Goal: Obtain resource: Obtain resource

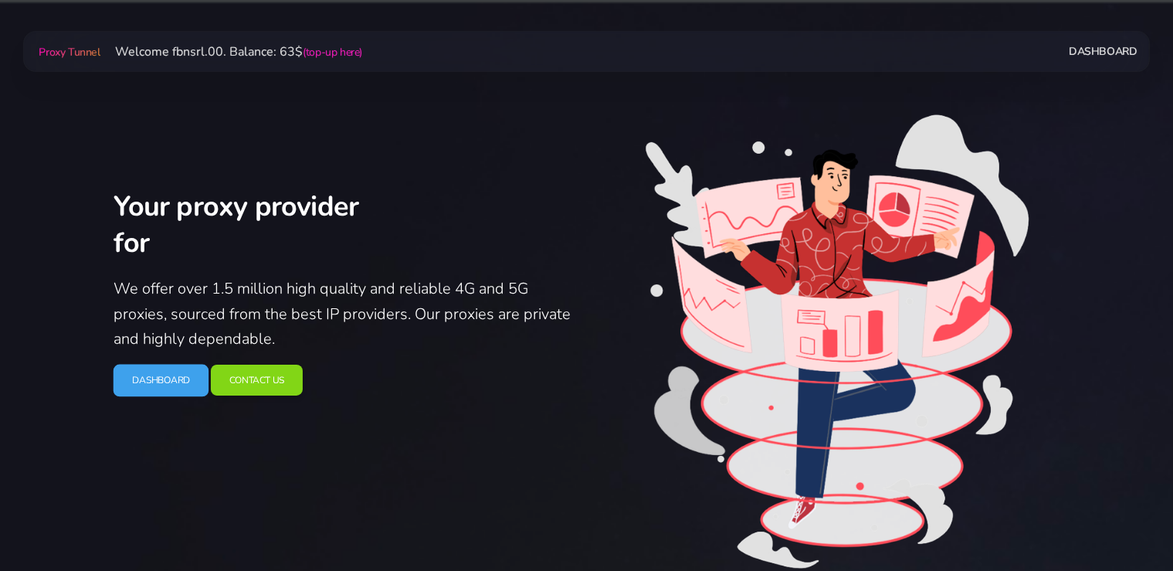
click at [187, 388] on link "Dashboard" at bounding box center [161, 380] width 96 height 32
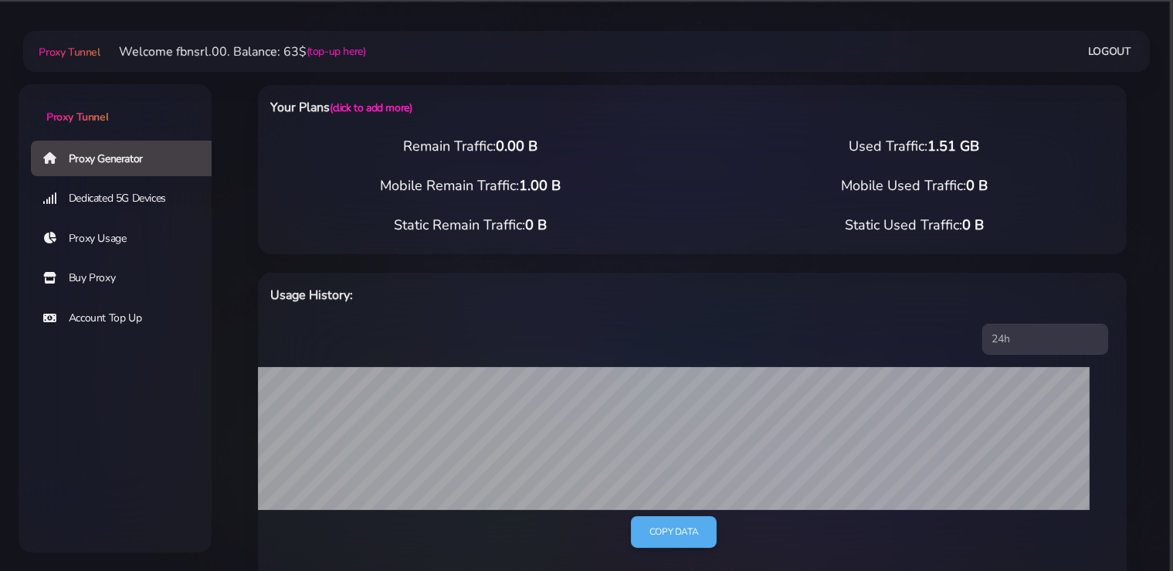
click at [101, 282] on link "Buy Proxy" at bounding box center [127, 278] width 193 height 36
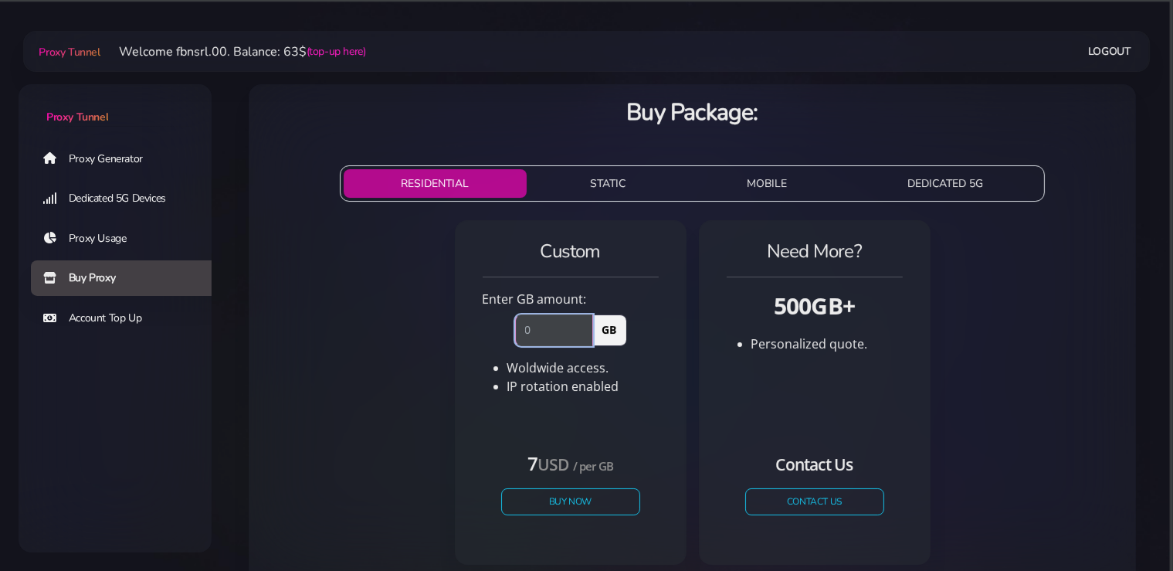
drag, startPoint x: 552, startPoint y: 331, endPoint x: 477, endPoint y: 331, distance: 74.2
click at [515, 331] on input "number" at bounding box center [554, 329] width 78 height 31
type input "2"
click at [1030, 351] on div "Custom Enter GB amount: 2 GB Woldwide access. IP rotation enabled USD" at bounding box center [692, 398] width 863 height 369
click at [599, 191] on button "STATIC" at bounding box center [608, 183] width 151 height 29
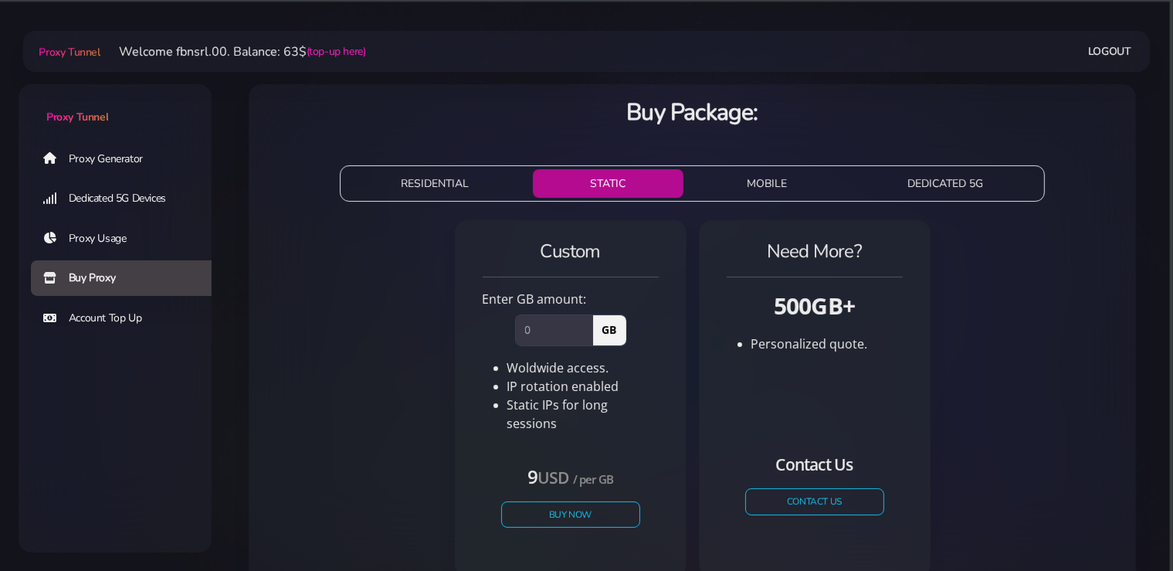
click at [468, 182] on button "RESIDENTIAL" at bounding box center [435, 183] width 183 height 29
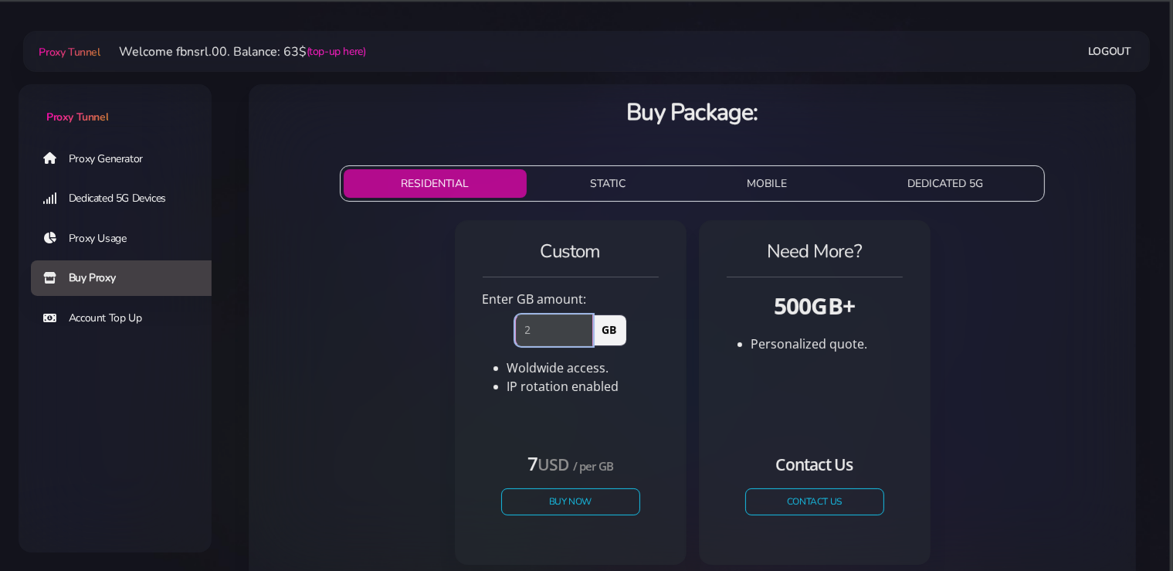
drag, startPoint x: 545, startPoint y: 326, endPoint x: 472, endPoint y: 328, distance: 73.4
click at [515, 328] on input "2" at bounding box center [554, 329] width 78 height 31
drag, startPoint x: 436, startPoint y: 318, endPoint x: 603, endPoint y: 211, distance: 197.8
click at [436, 317] on div "Custom Enter GB amount: GB Woldwide access. IP rotation enabled" at bounding box center [692, 398] width 863 height 369
click at [625, 183] on button "STATIC" at bounding box center [608, 183] width 151 height 29
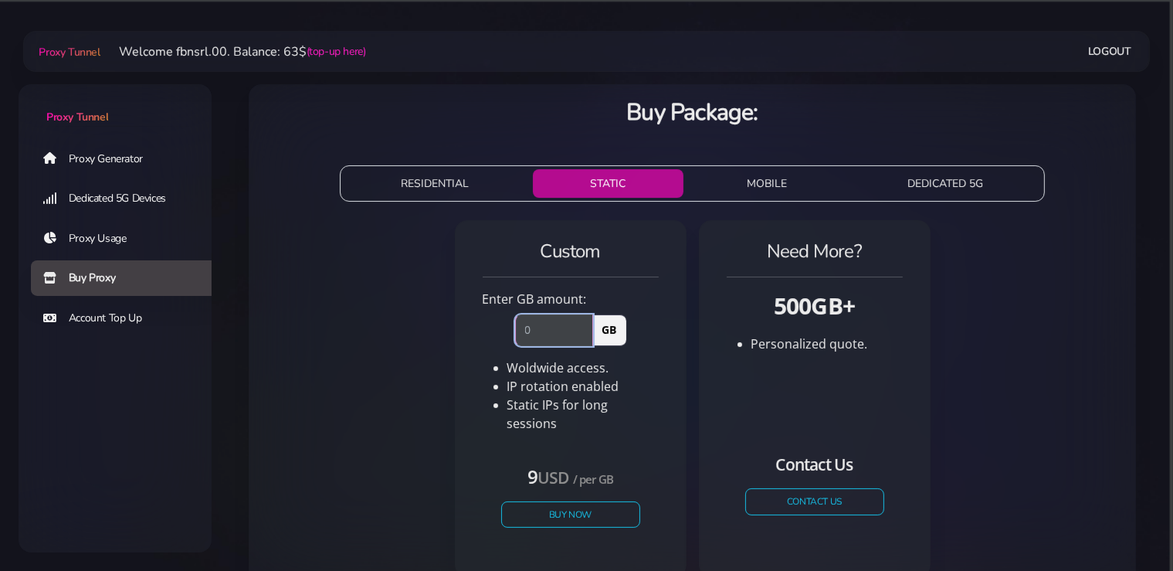
drag, startPoint x: 542, startPoint y: 335, endPoint x: 504, endPoint y: 335, distance: 37.9
click at [515, 335] on input "number" at bounding box center [554, 329] width 78 height 31
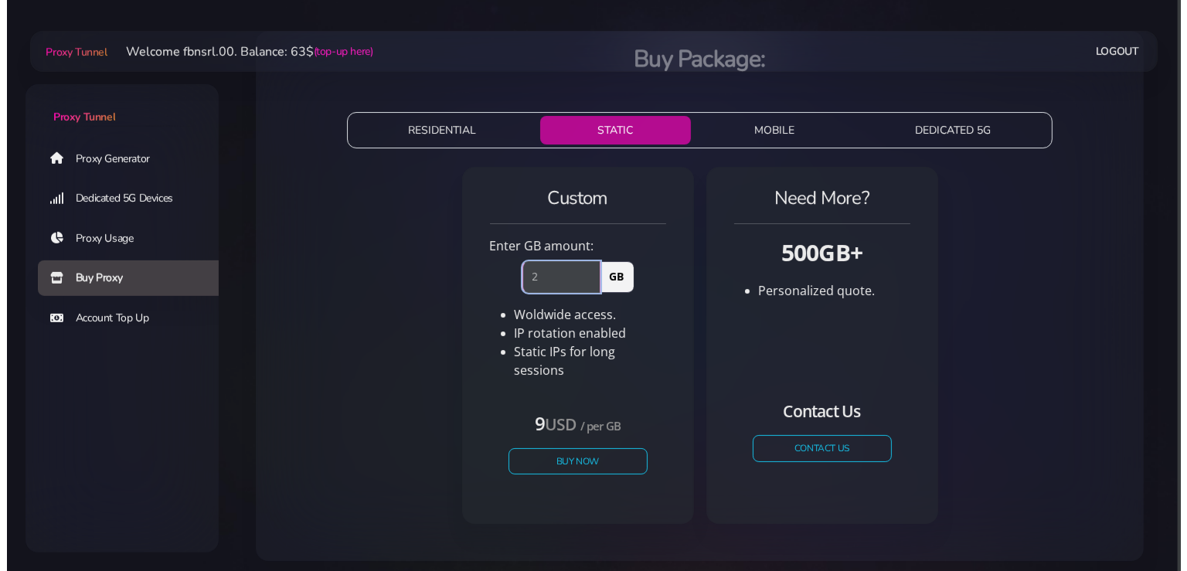
scroll to position [81, 0]
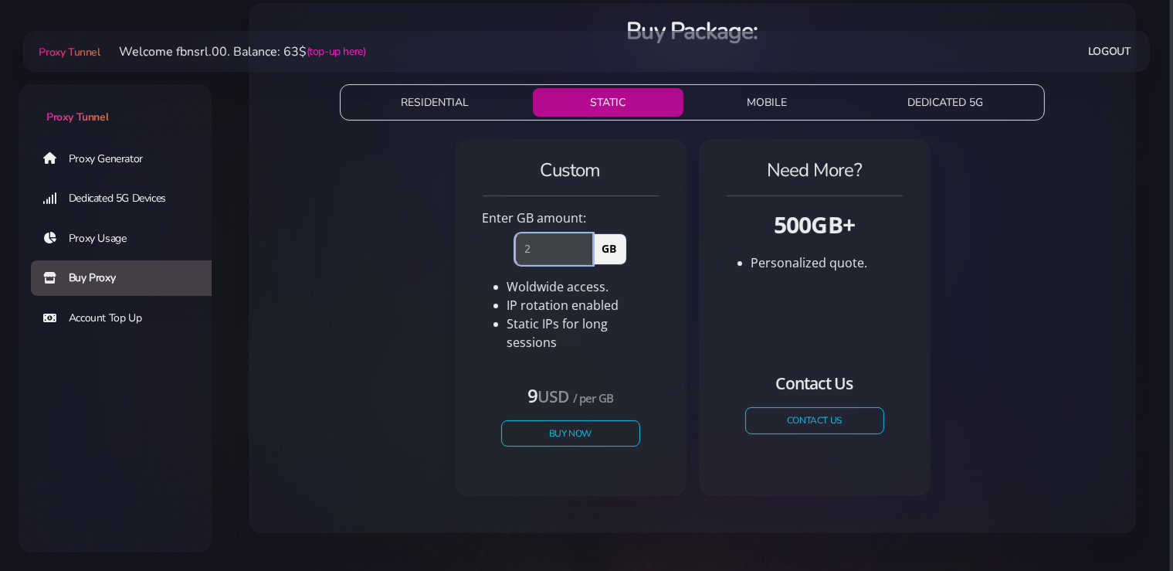
type input "2"
click at [579, 419] on button "Buy Now" at bounding box center [571, 432] width 142 height 27
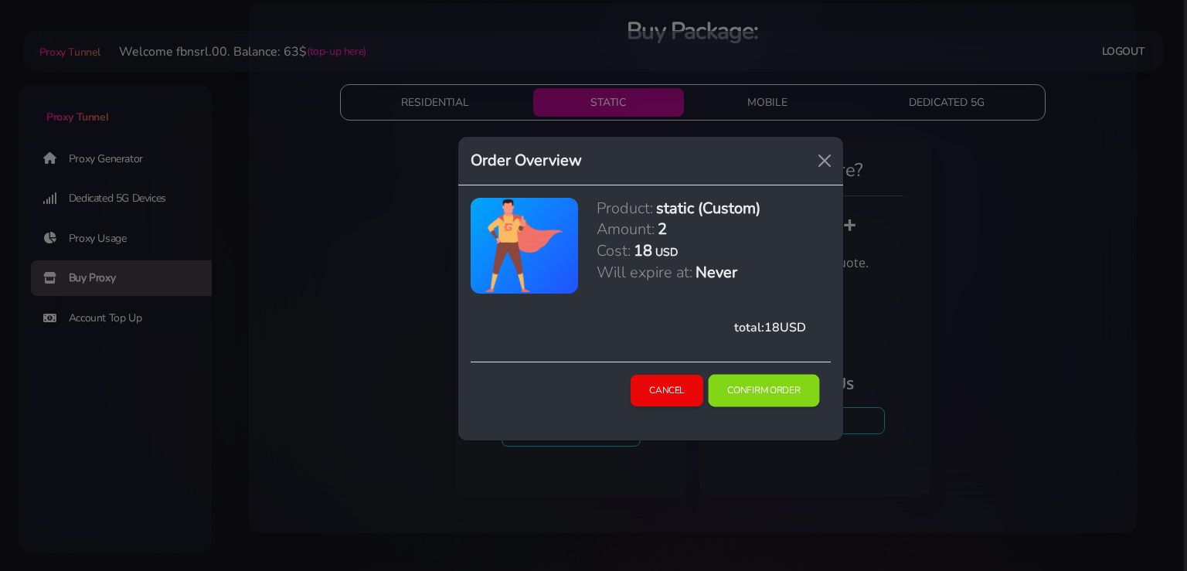
click at [766, 396] on button "Confirm Order" at bounding box center [763, 390] width 111 height 32
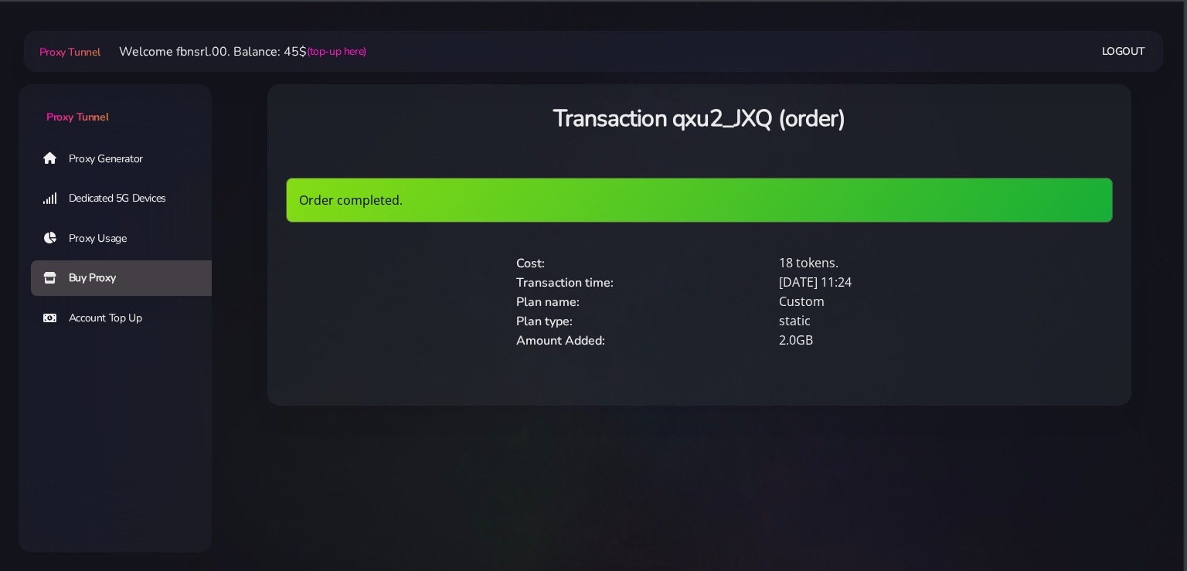
click at [102, 154] on link "Proxy Generator" at bounding box center [127, 159] width 193 height 36
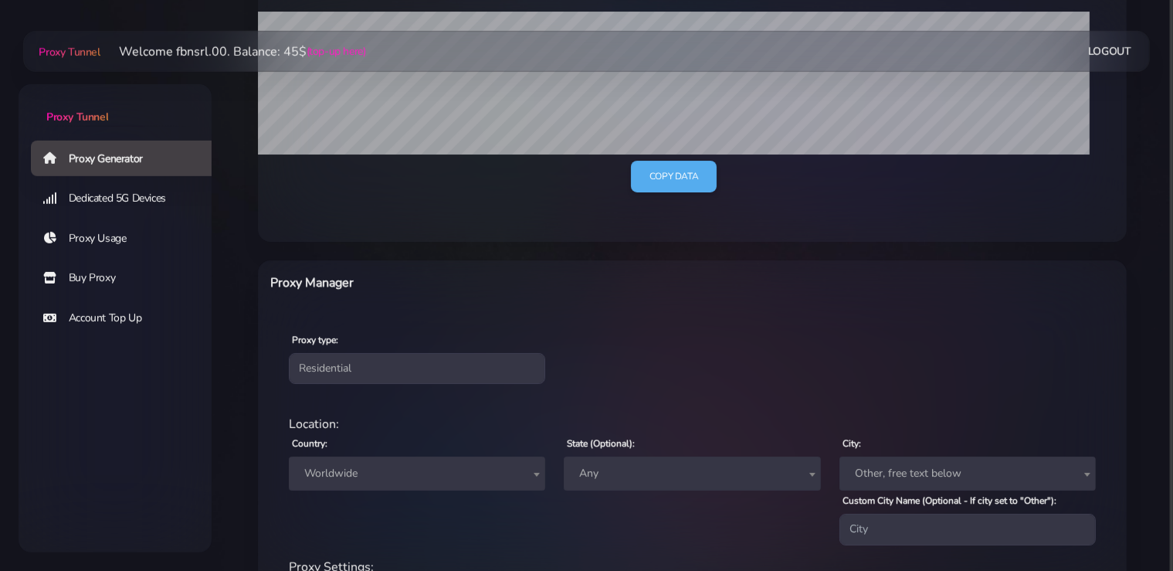
scroll to position [408, 0]
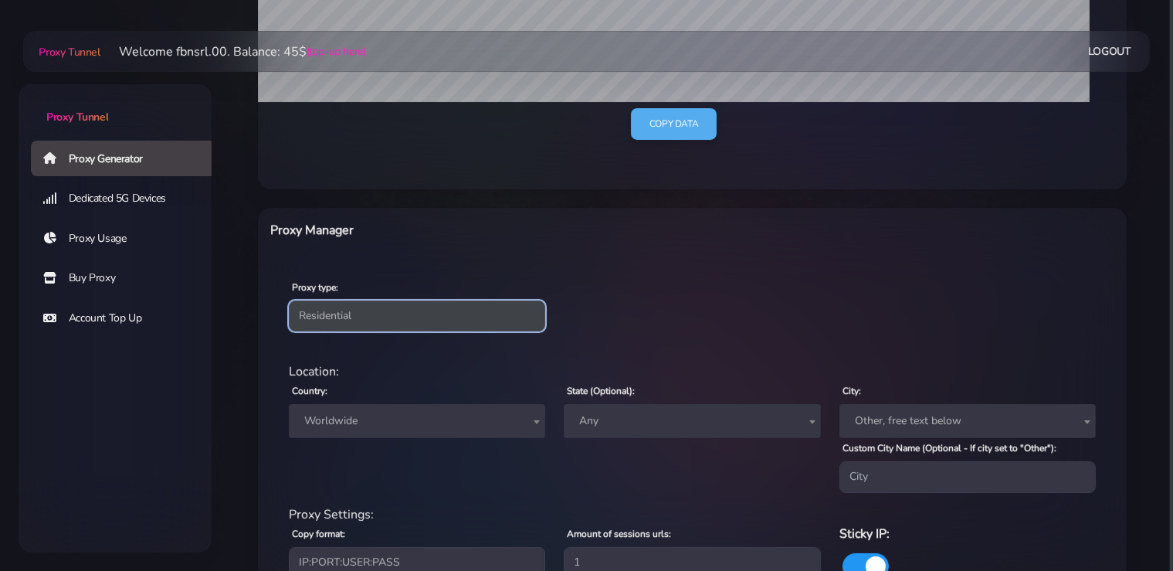
click at [289, 301] on select "Residential Static Mobile" at bounding box center [417, 316] width 256 height 31
select select "static"
click option "Static" at bounding box center [0, 0] width 0 height 0
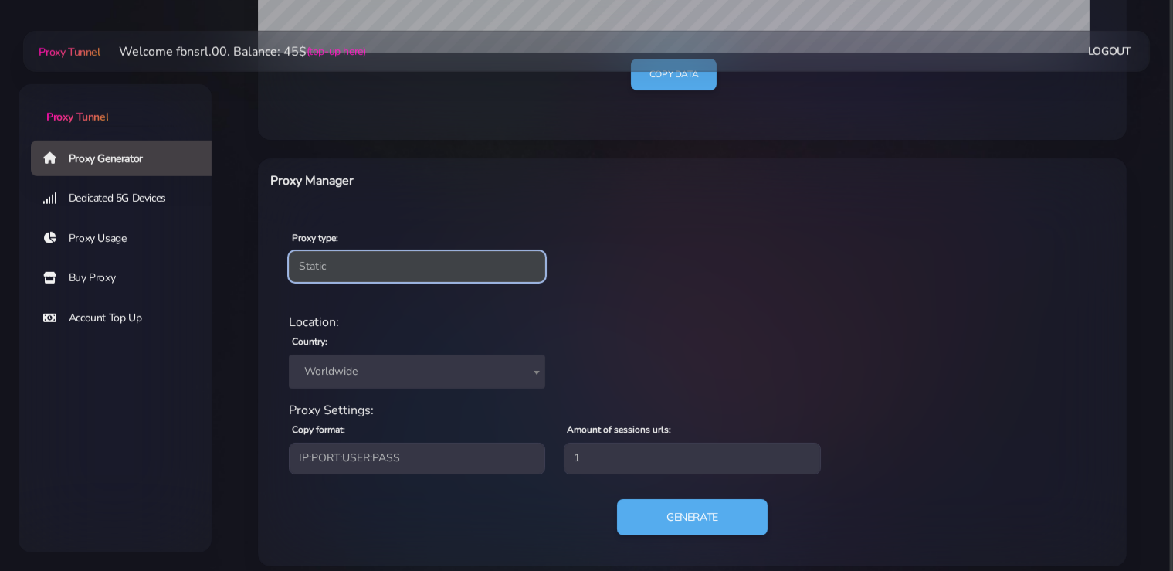
scroll to position [470, 0]
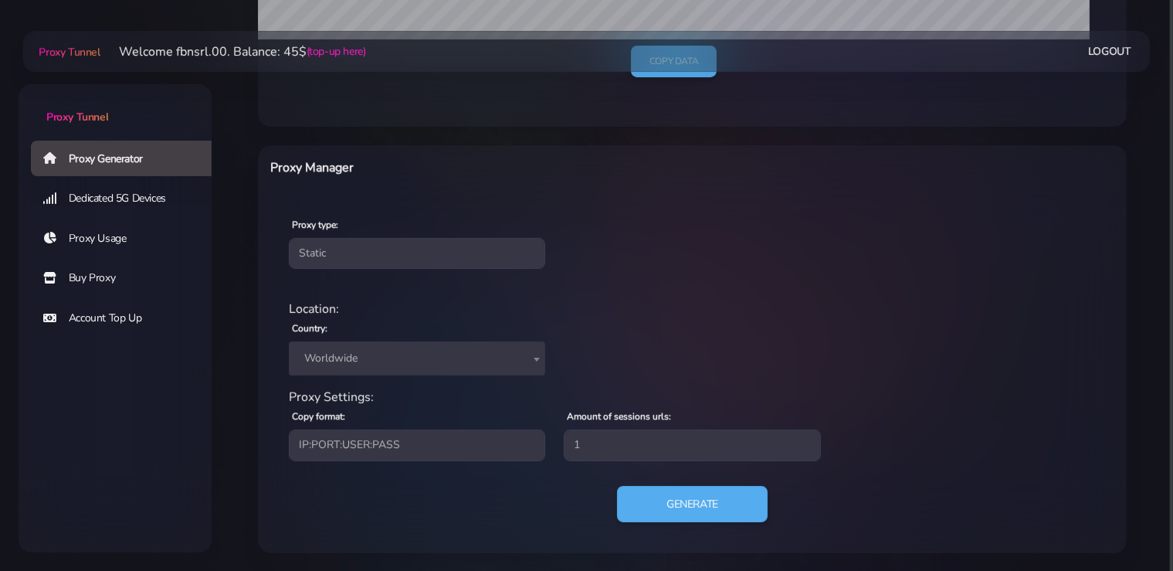
click at [399, 355] on span "Worldwide" at bounding box center [417, 359] width 238 height 22
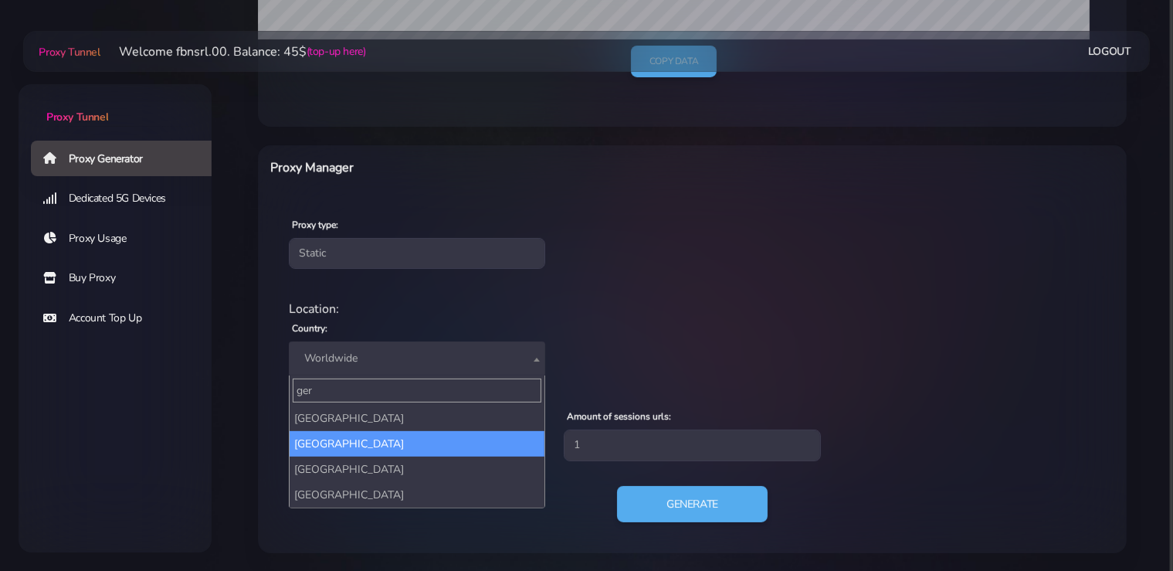
type input "ger"
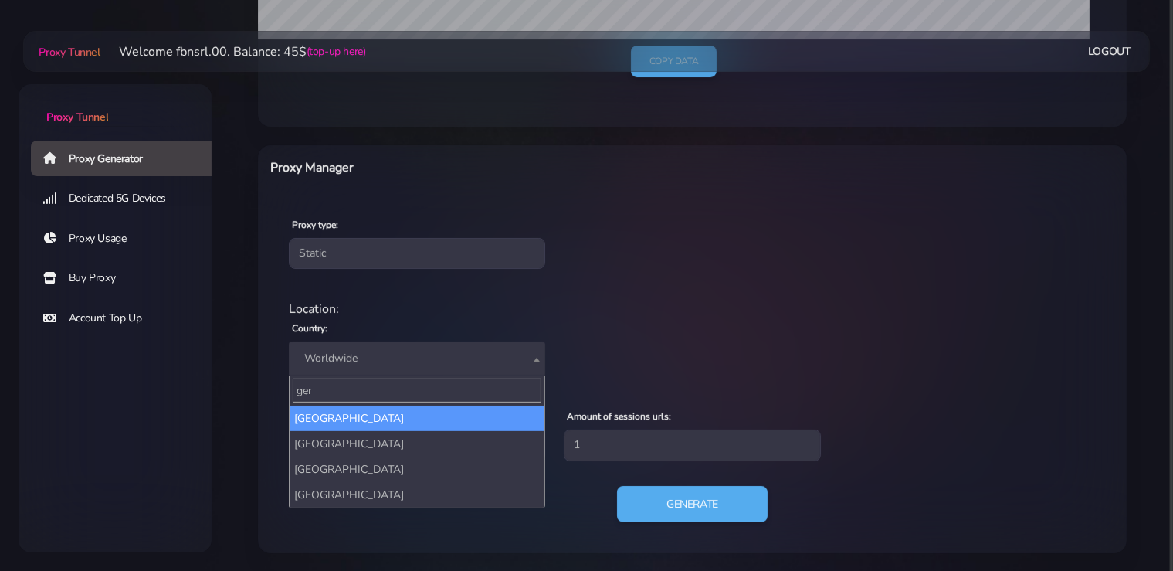
select select "DE"
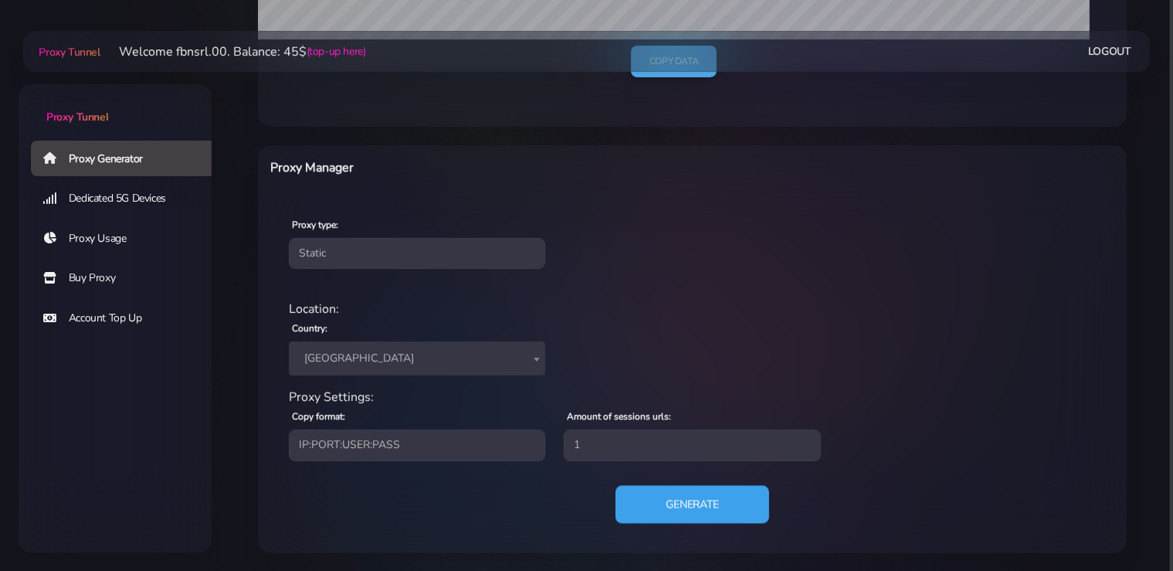
click at [677, 499] on button "Generate" at bounding box center [693, 504] width 154 height 38
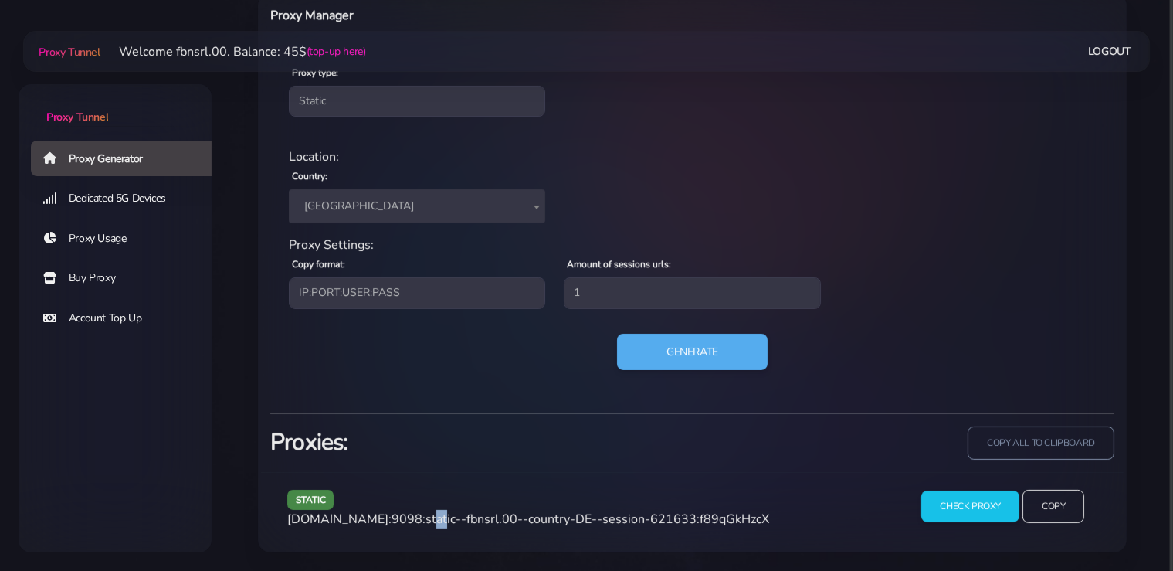
scroll to position [621, 0]
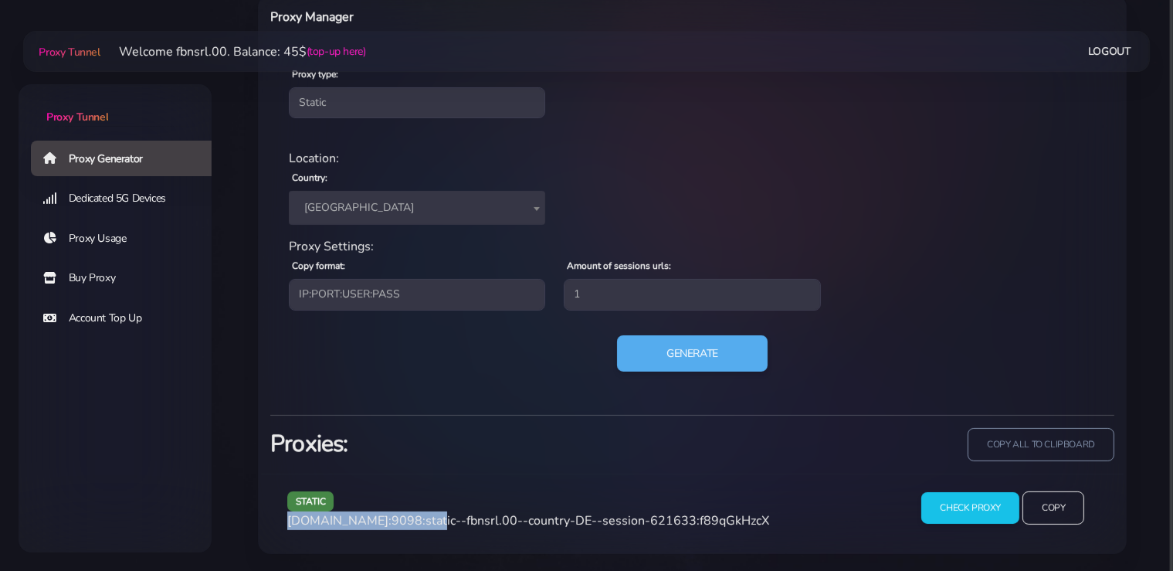
drag, startPoint x: 423, startPoint y: 520, endPoint x: 311, endPoint y: 520, distance: 112.8
click at [273, 518] on div "static [DOMAIN_NAME]:9098:static--fbnsrl.00--country-DE--session-621633:f89qGkH…" at bounding box center [692, 514] width 863 height 80
copy span "[DOMAIN_NAME]:9098"
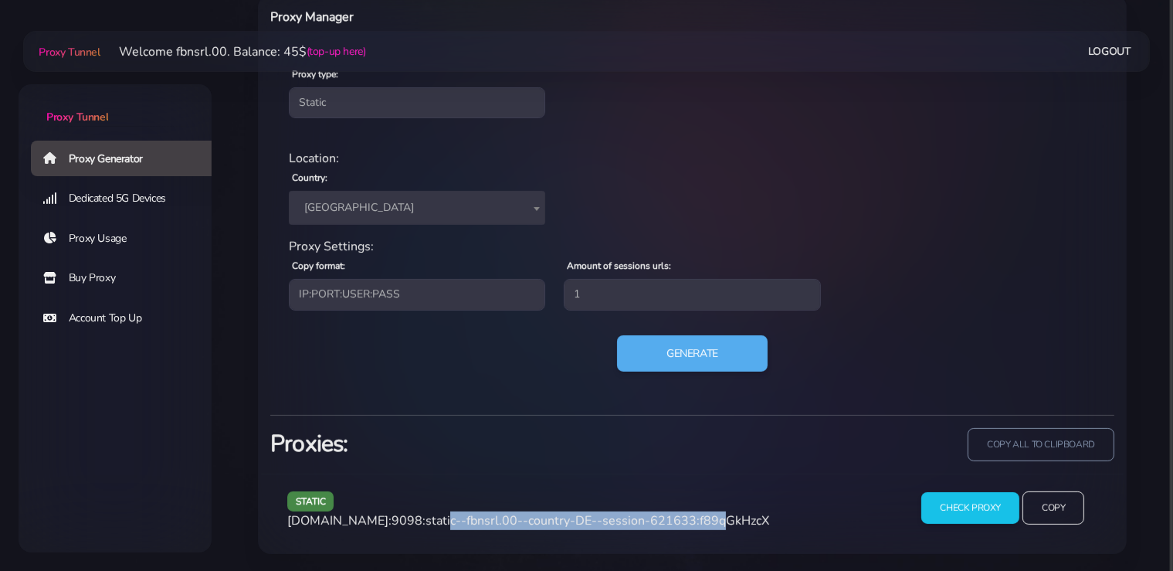
drag, startPoint x: 691, startPoint y: 520, endPoint x: 428, endPoint y: 529, distance: 262.8
click at [428, 529] on div "static [DOMAIN_NAME]:9098:static--fbnsrl.00--country-DE--session-621633:f89qGkH…" at bounding box center [589, 514] width 622 height 46
copy span "static--fbnsrl.00--country-DE--session-621633"
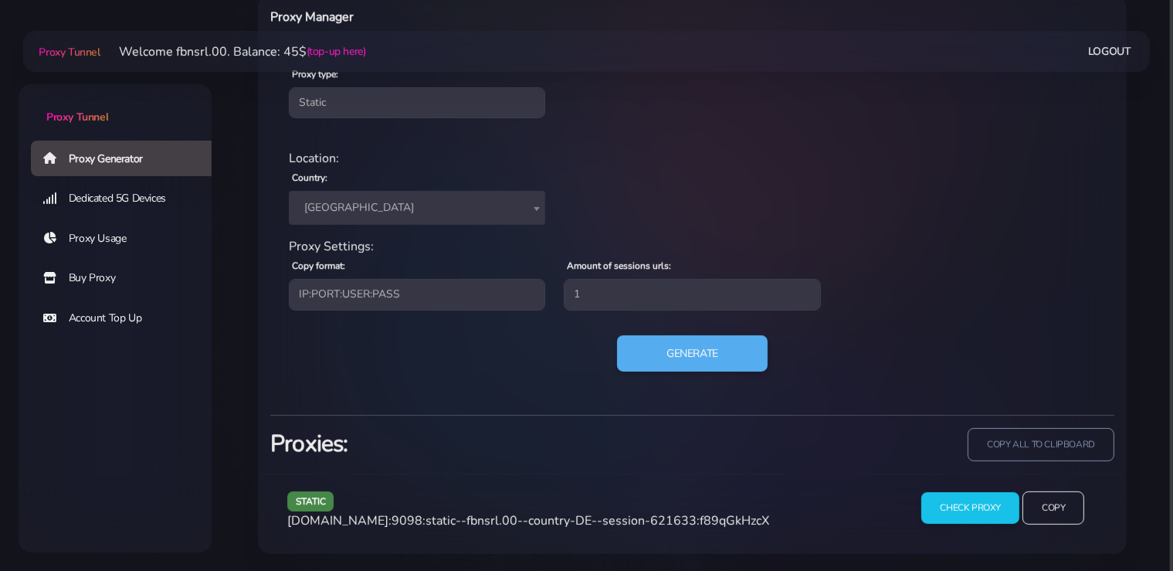
click at [731, 512] on span "[DOMAIN_NAME]:9098:static--fbnsrl.00--country-DE--session-621633:f89qGkHzcX" at bounding box center [528, 520] width 482 height 17
click at [731, 512] on span "agg.proxytunnel.io:9098:static--fbnsrl.00--country-DE--session-621633:f89qGkHzcX" at bounding box center [528, 520] width 482 height 17
copy span "f89qGkHzcX"
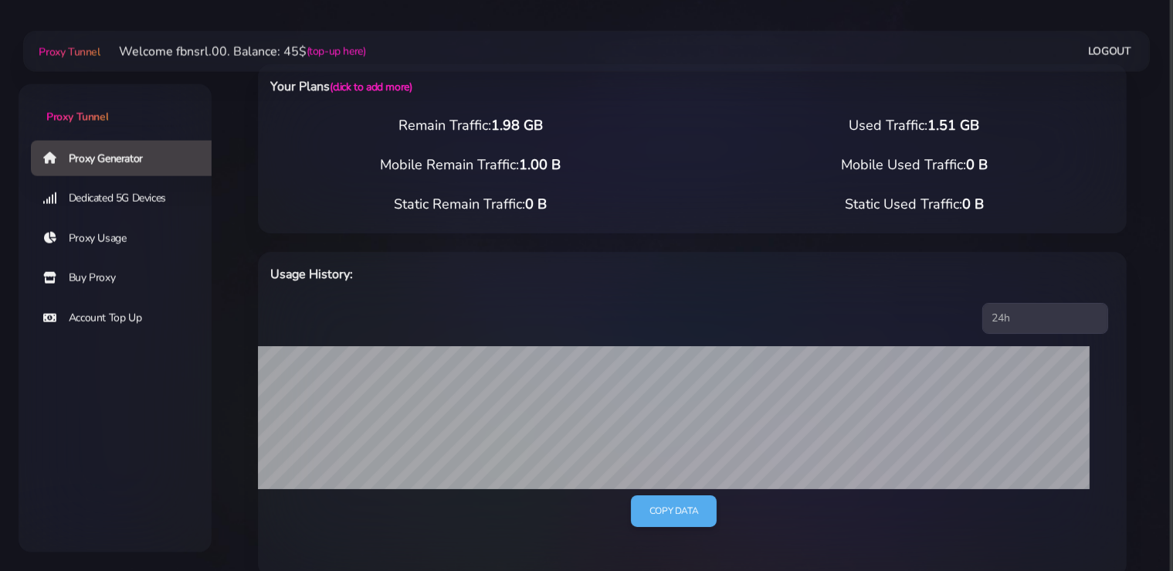
scroll to position [0, 0]
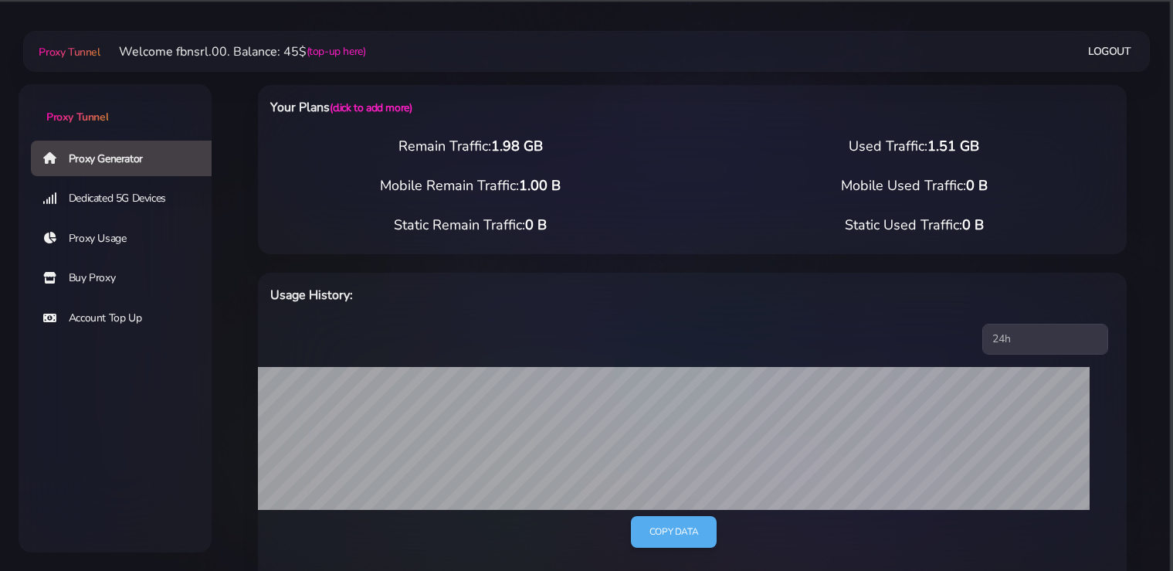
select select "static"
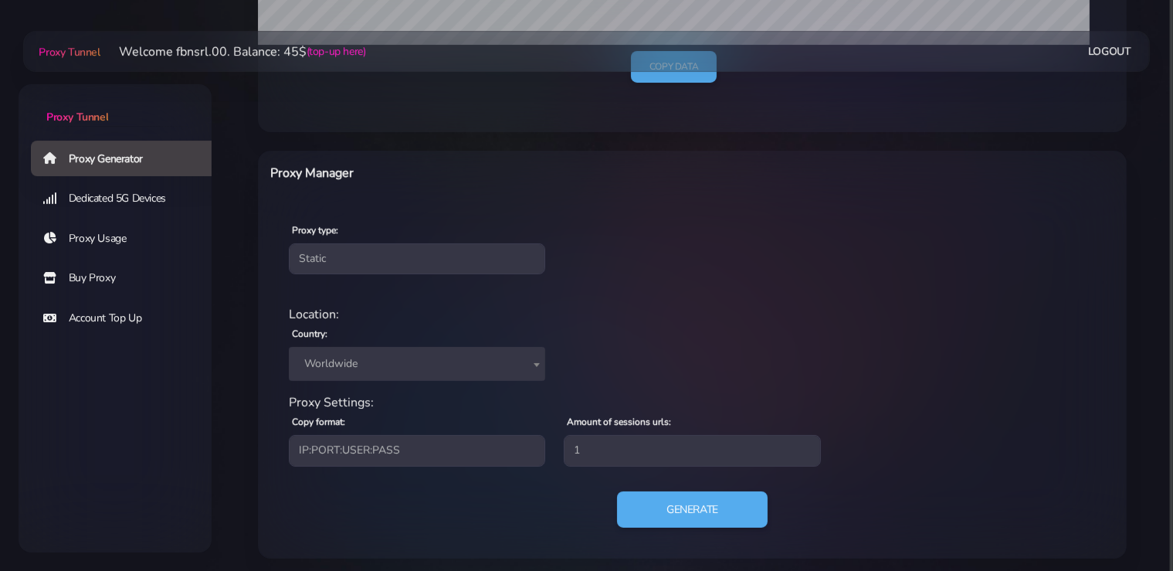
scroll to position [470, 0]
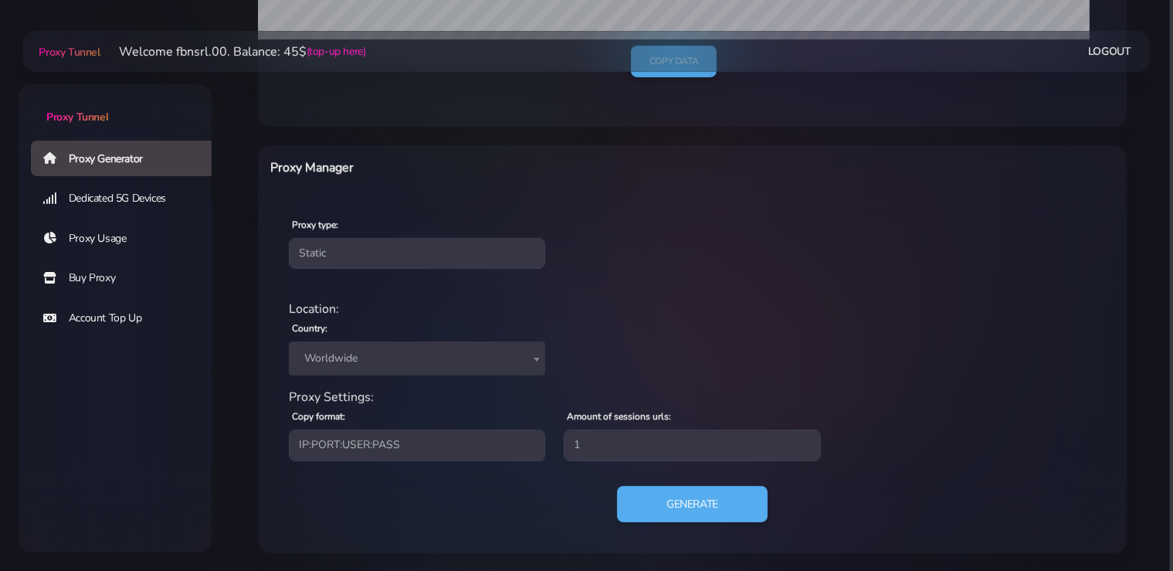
click at [397, 345] on span "Worldwide" at bounding box center [417, 358] width 256 height 34
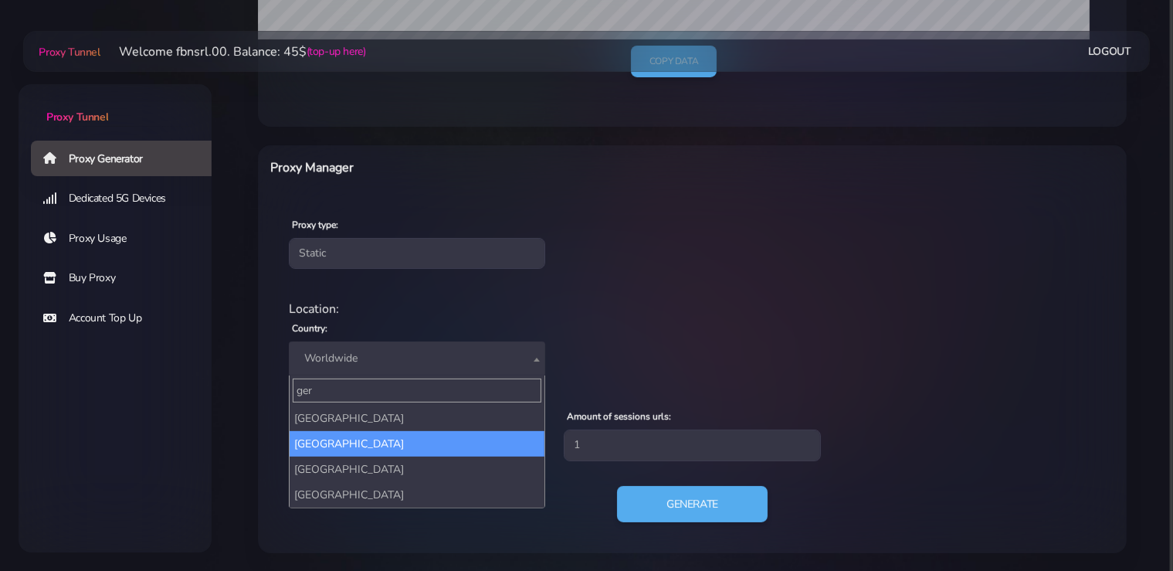
type input "ger"
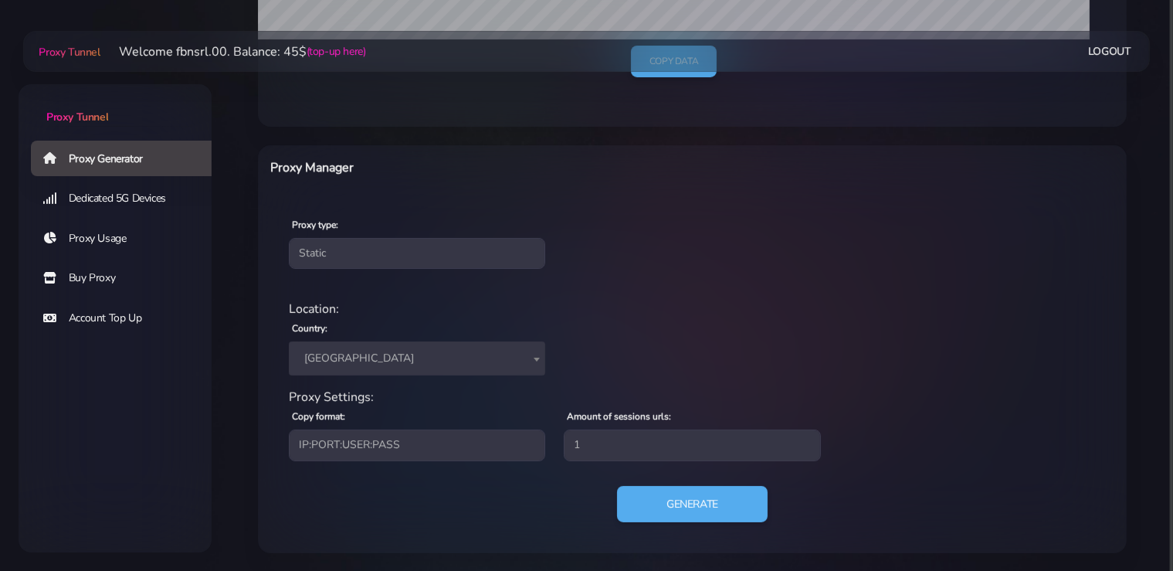
select select "DE"
click at [668, 493] on button "Generate" at bounding box center [693, 504] width 154 height 38
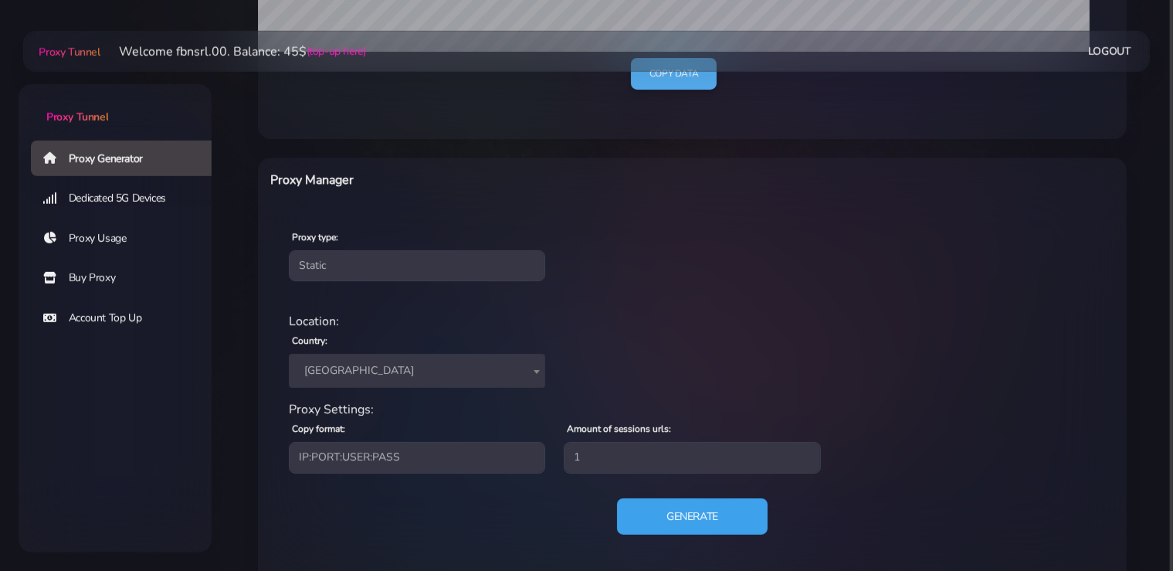
scroll to position [571, 0]
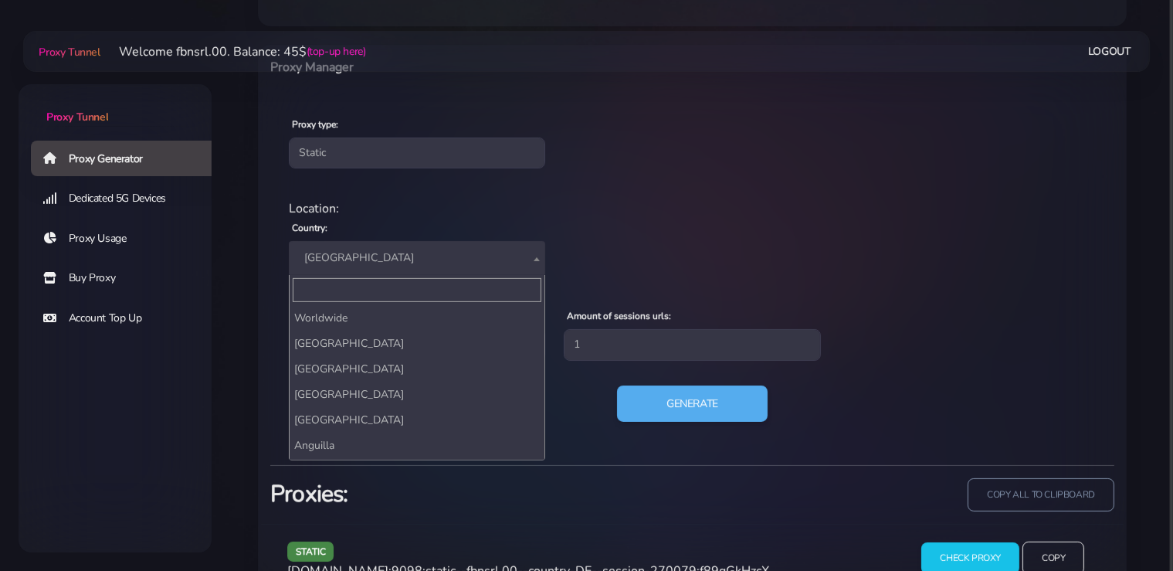
click at [350, 260] on span "[GEOGRAPHIC_DATA]" at bounding box center [417, 258] width 238 height 22
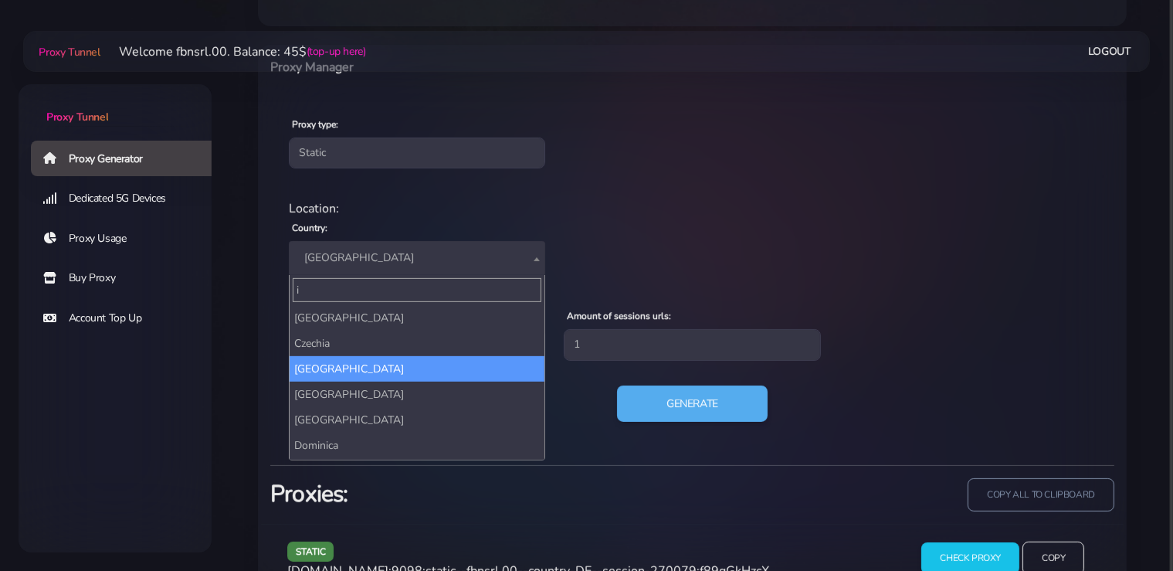
scroll to position [0, 0]
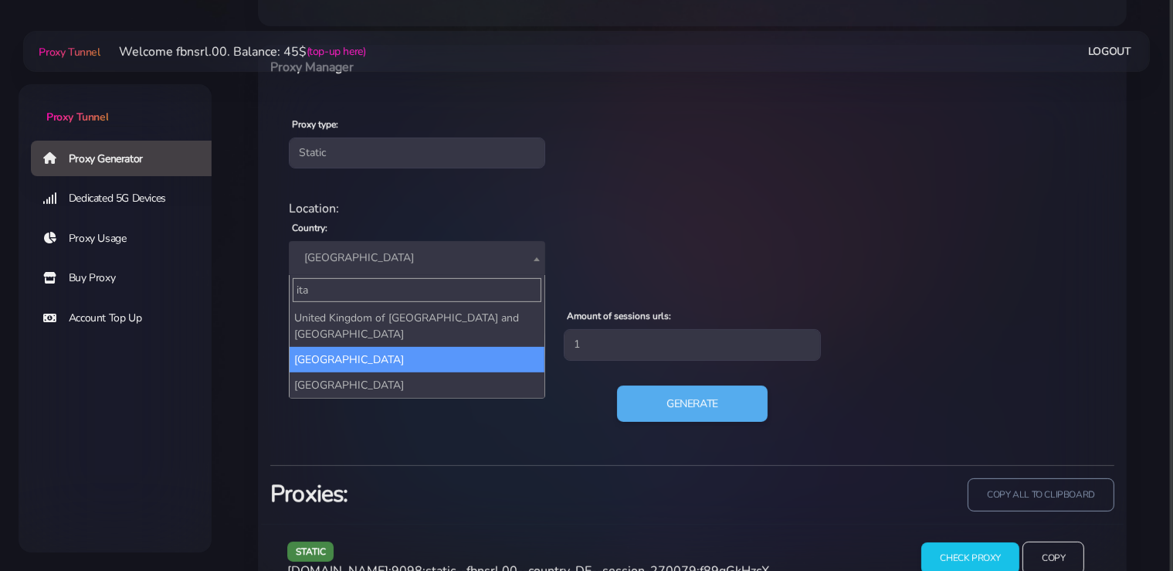
type input "ita"
select select "IT"
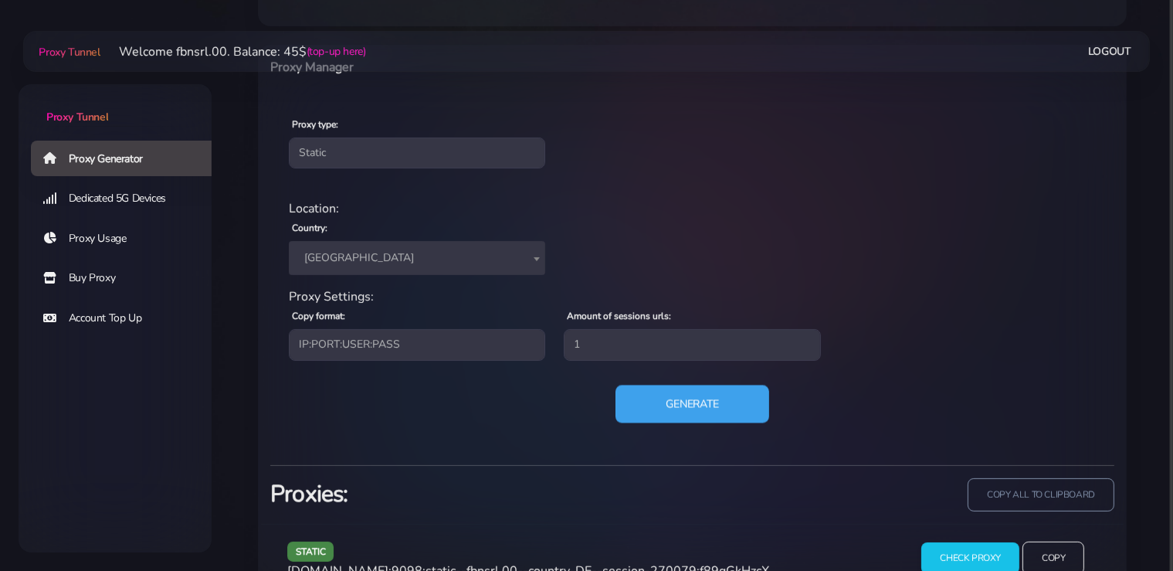
click at [674, 409] on button "Generate" at bounding box center [693, 404] width 154 height 38
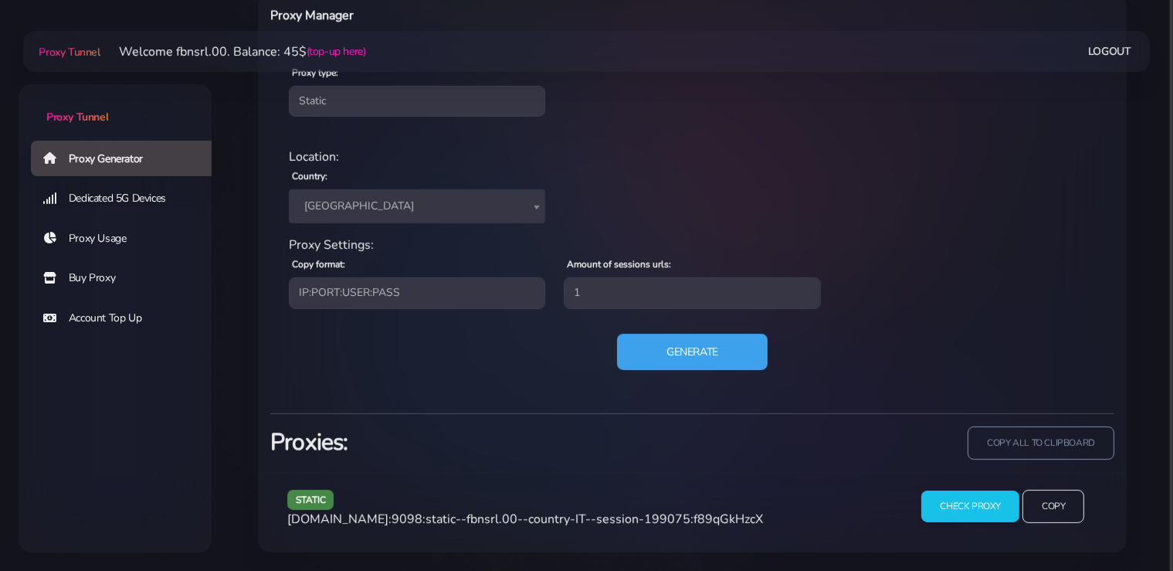
scroll to position [621, 0]
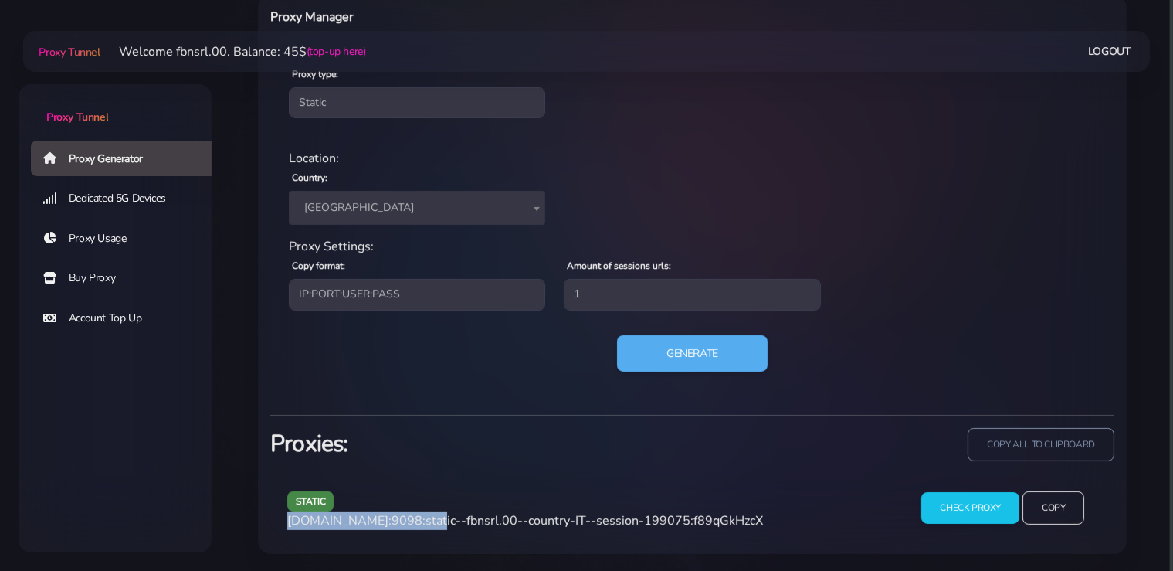
drag, startPoint x: 421, startPoint y: 518, endPoint x: 280, endPoint y: 518, distance: 141.4
click at [280, 518] on div "static [DOMAIN_NAME]:9098:static--fbnsrl.00--country-IT--session-199075:f89qGkH…" at bounding box center [589, 514] width 622 height 46
copy span "[DOMAIN_NAME]:9098"
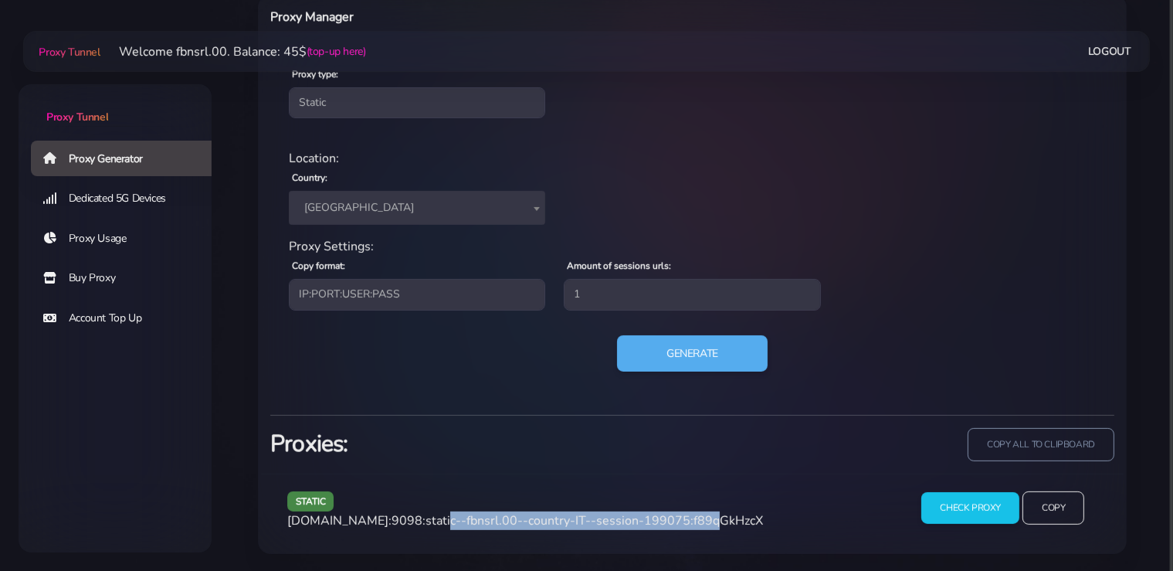
drag, startPoint x: 682, startPoint y: 520, endPoint x: 428, endPoint y: 519, distance: 254.2
click at [428, 519] on span "[DOMAIN_NAME]:9098:static--fbnsrl.00--country-IT--session-199075:f89qGkHzcX" at bounding box center [525, 520] width 476 height 17
copy span "static--fbnsrl.00--country-IT--session-199075"
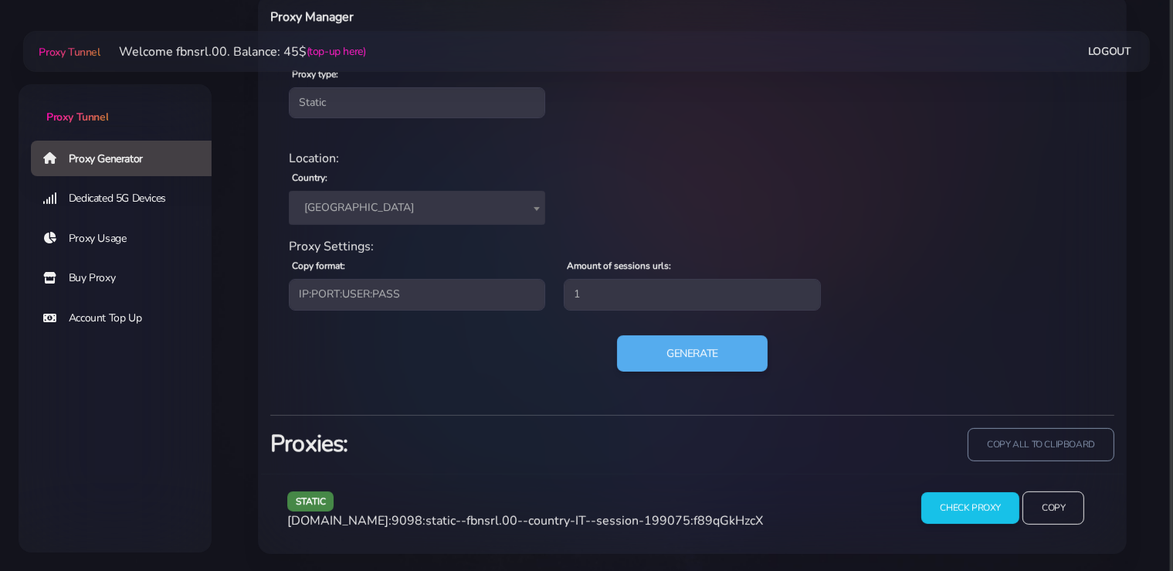
click at [711, 518] on span "[DOMAIN_NAME]:9098:static--fbnsrl.00--country-IT--session-199075:f89qGkHzcX" at bounding box center [525, 520] width 476 height 17
copy span "f89qGkHzcX"
click at [682, 358] on button "Generate" at bounding box center [693, 353] width 154 height 38
drag, startPoint x: 390, startPoint y: 518, endPoint x: 287, endPoint y: 519, distance: 103.5
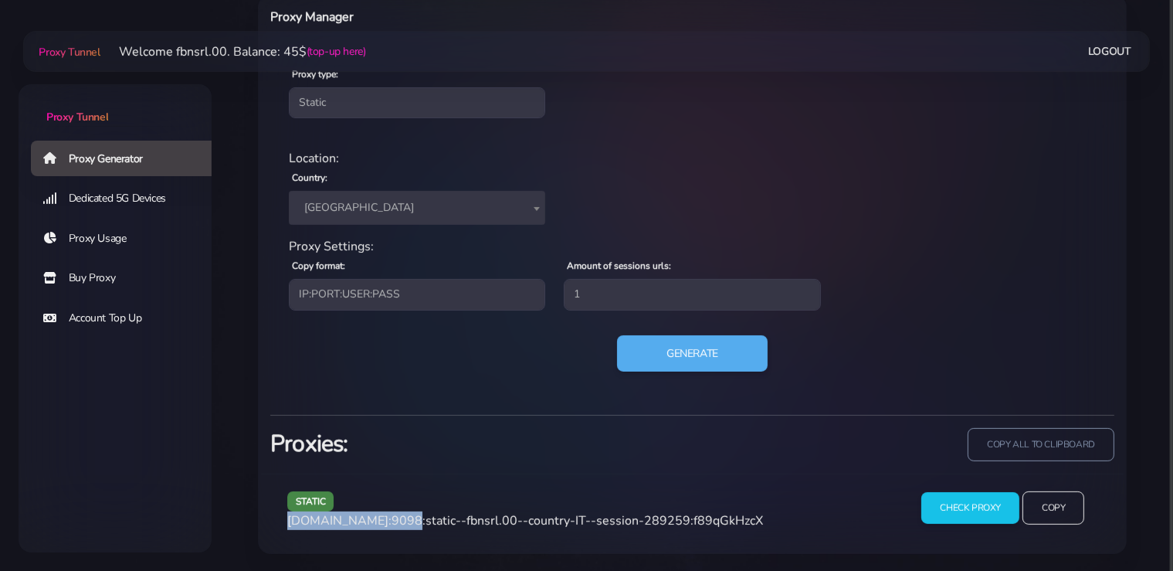
click at [287, 519] on div "static [DOMAIN_NAME]:9098:static--fbnsrl.00--country-IT--session-289259:f89qGkH…" at bounding box center [589, 514] width 622 height 46
copy span "[DOMAIN_NAME]"
click at [404, 518] on span "[DOMAIN_NAME]:9098:static--fbnsrl.00--country-IT--session-289259:f89qGkHzcX" at bounding box center [525, 520] width 476 height 17
copy span "9098"
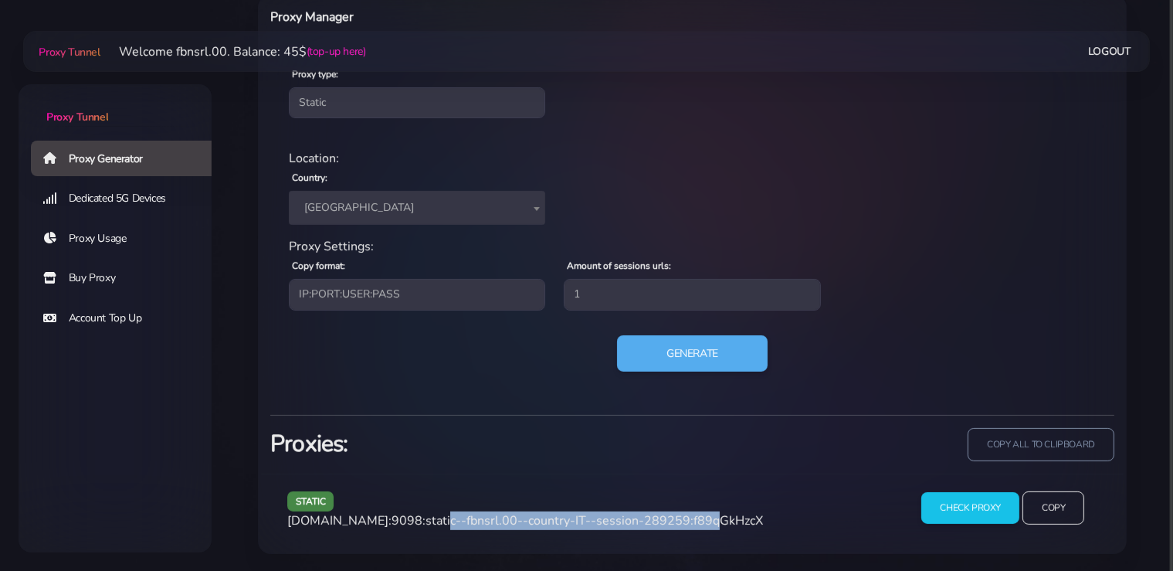
drag, startPoint x: 684, startPoint y: 521, endPoint x: 428, endPoint y: 524, distance: 256.5
click at [428, 524] on span "[DOMAIN_NAME]:9098:static--fbnsrl.00--country-IT--session-289259:f89qGkHzcX" at bounding box center [525, 520] width 476 height 17
copy span "static--fbnsrl.00--country-IT--session-289259"
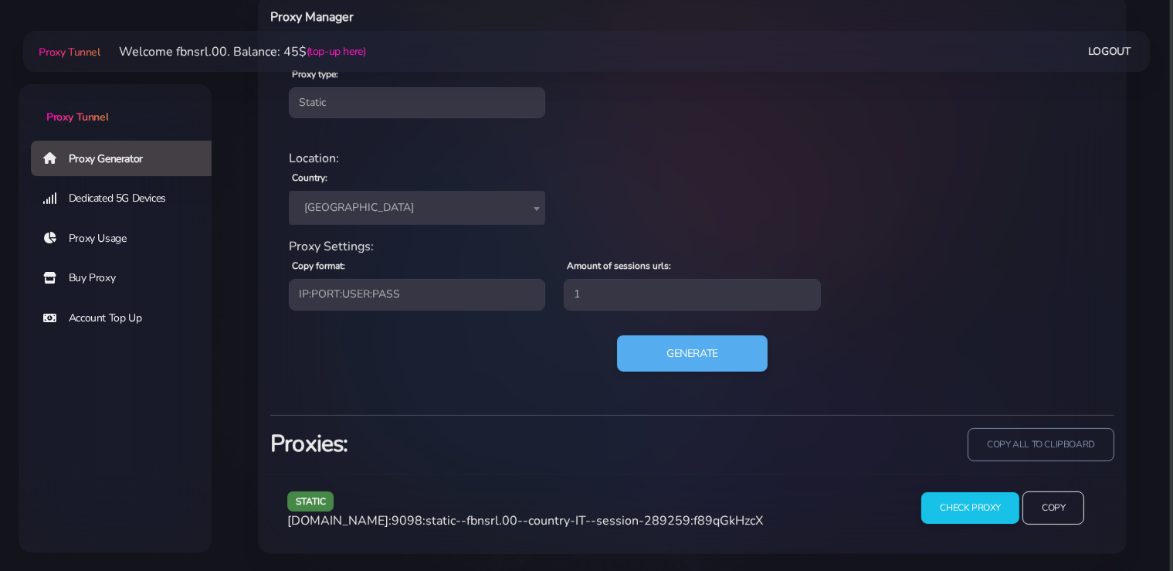
click at [727, 514] on span "[DOMAIN_NAME]:9098:static--fbnsrl.00--country-IT--session-289259:f89qGkHzcX" at bounding box center [525, 520] width 476 height 17
copy span "f89qGkHzcX"
